Goal: Transaction & Acquisition: Obtain resource

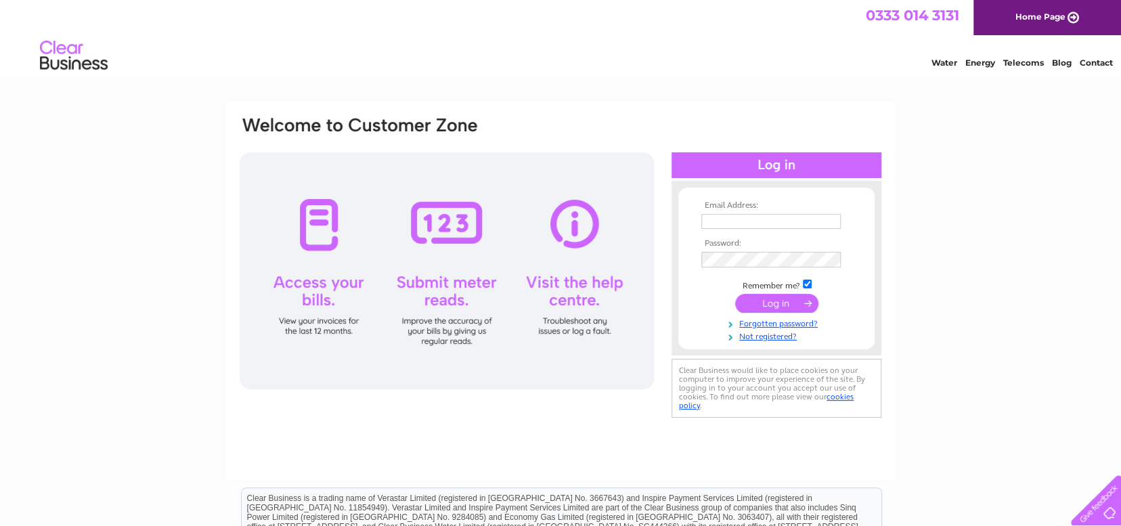
type input "[EMAIL_ADDRESS][DOMAIN_NAME]"
click at [765, 301] on input "submit" at bounding box center [776, 303] width 83 height 19
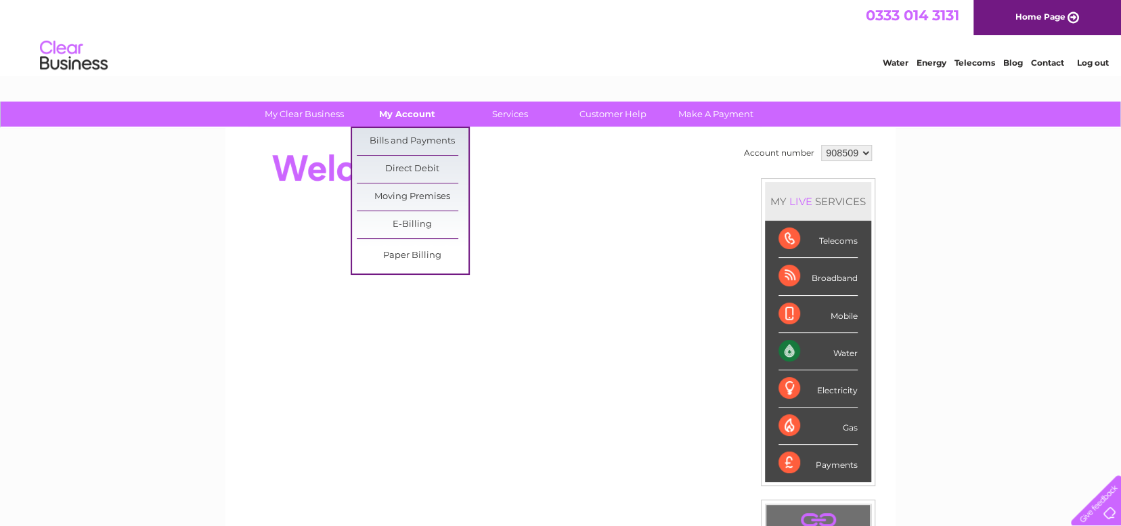
click at [399, 111] on link "My Account" at bounding box center [407, 114] width 112 height 25
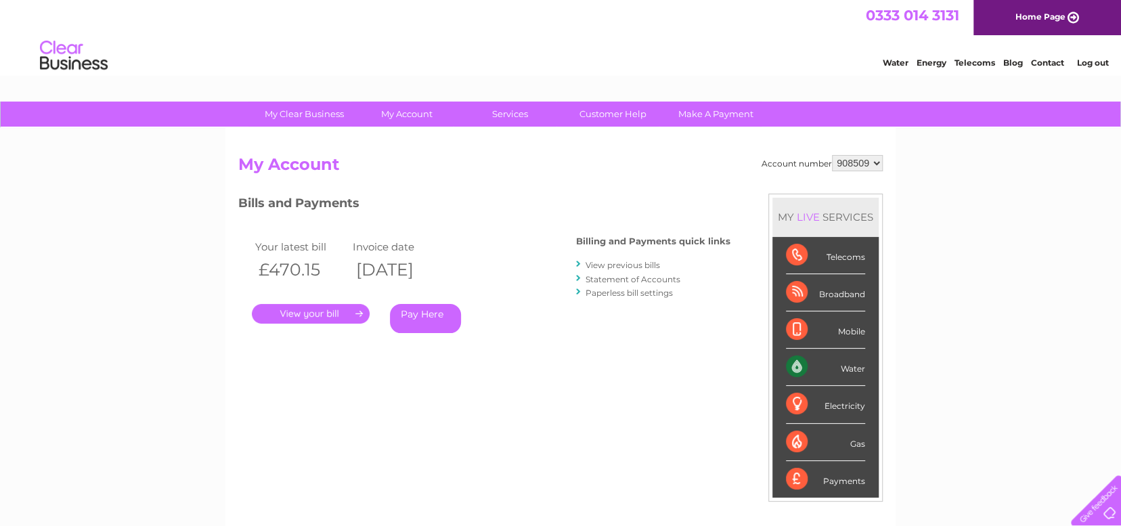
click at [349, 309] on link "." at bounding box center [311, 314] width 118 height 20
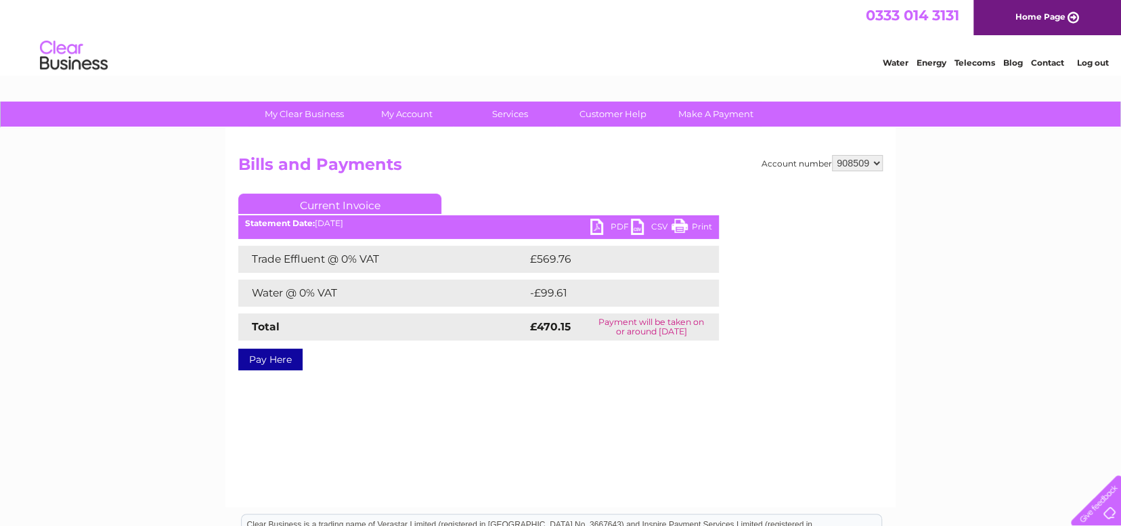
click at [614, 221] on link "PDF" at bounding box center [610, 229] width 41 height 20
click at [618, 223] on link "PDF" at bounding box center [610, 229] width 41 height 20
